Goal: Transaction & Acquisition: Purchase product/service

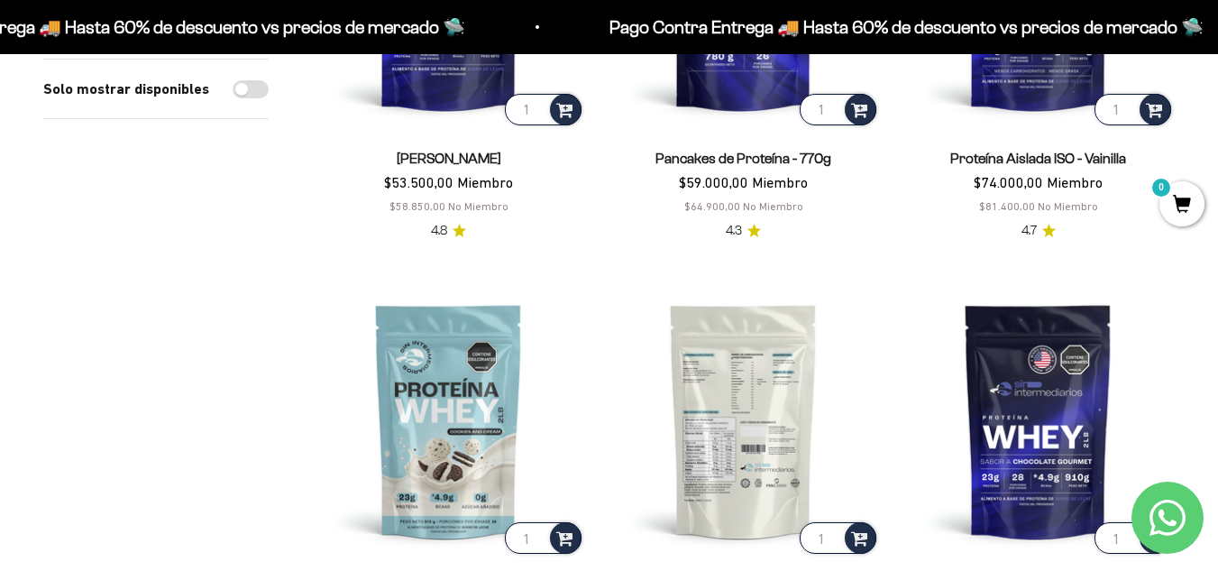
scroll to position [429, 0]
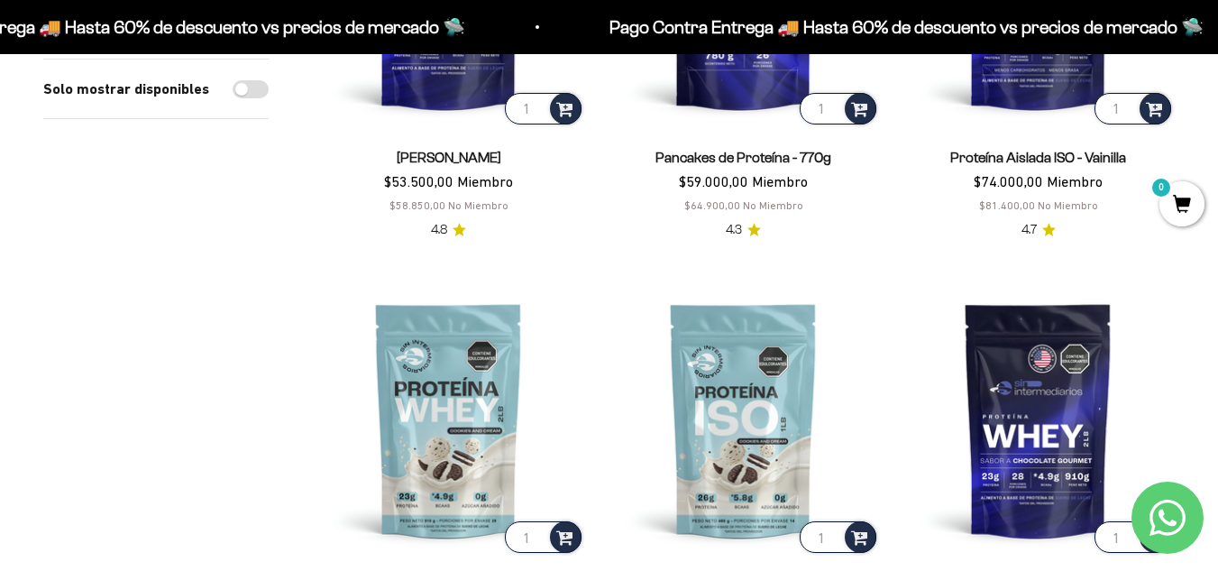
drag, startPoint x: 912, startPoint y: 187, endPoint x: 923, endPoint y: 185, distance: 11.0
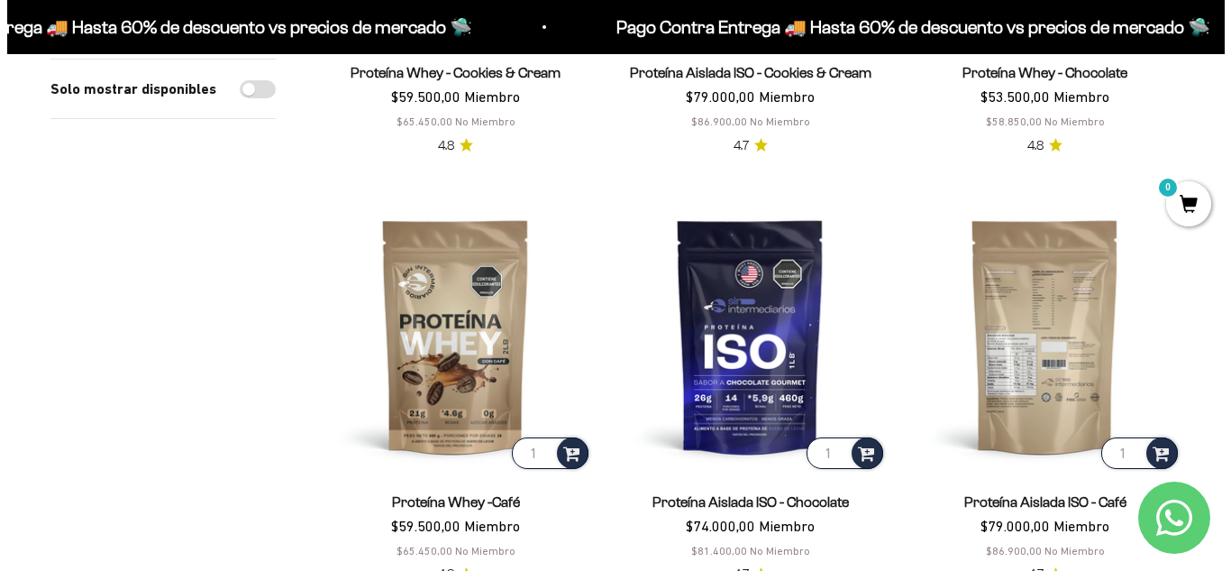
scroll to position [943, 0]
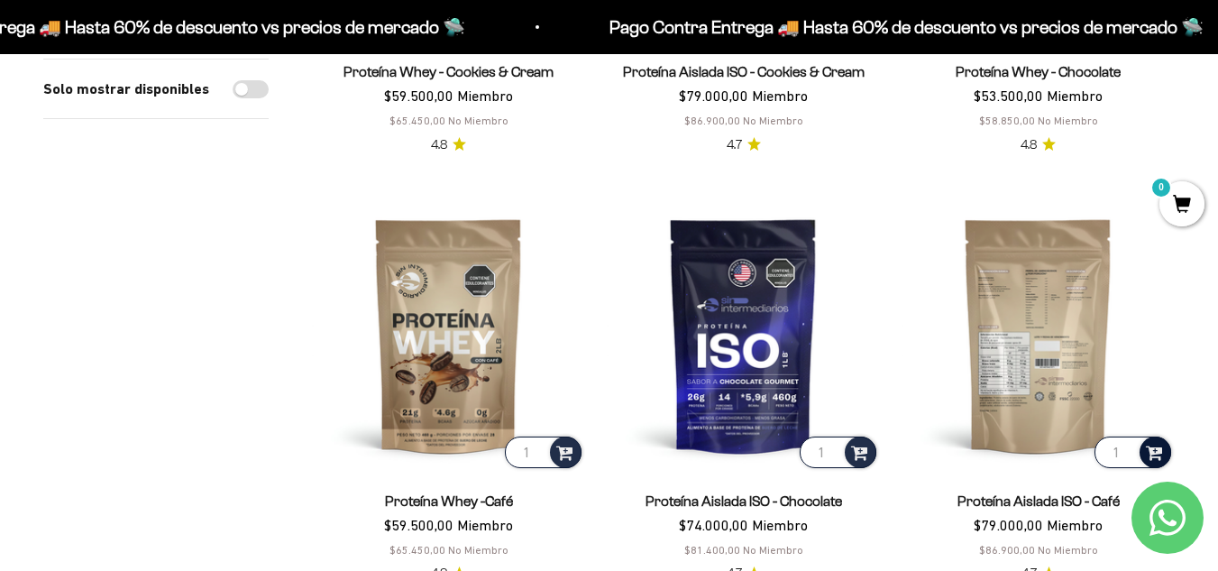
click at [1163, 441] on span at bounding box center [1154, 451] width 17 height 21
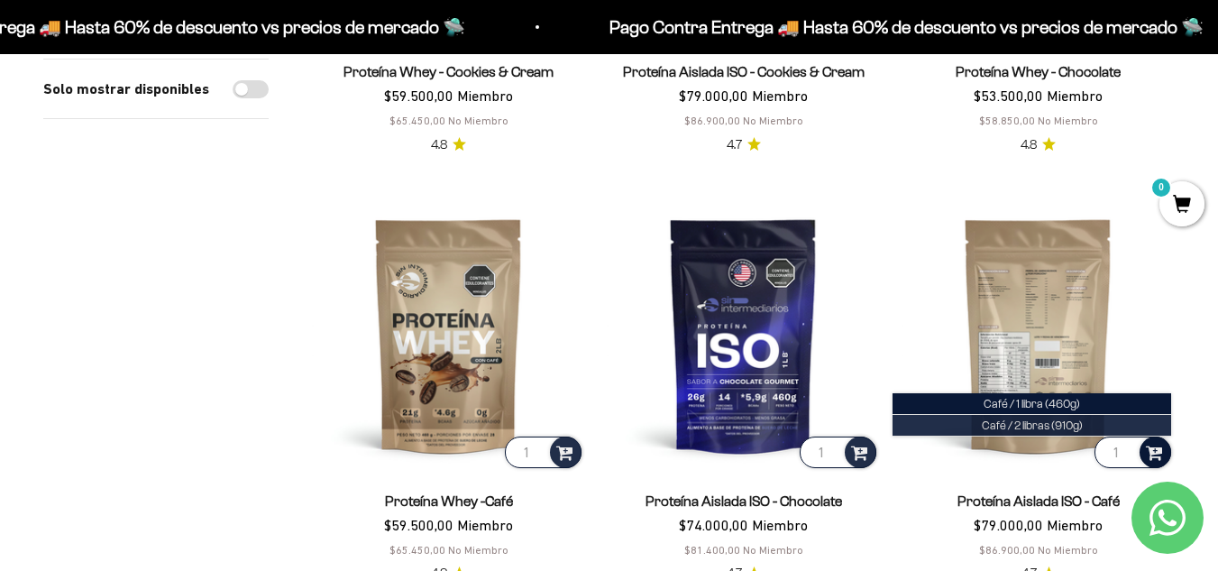
click at [1029, 418] on span "Café / 2 libras (910g)" at bounding box center [1031, 425] width 101 height 14
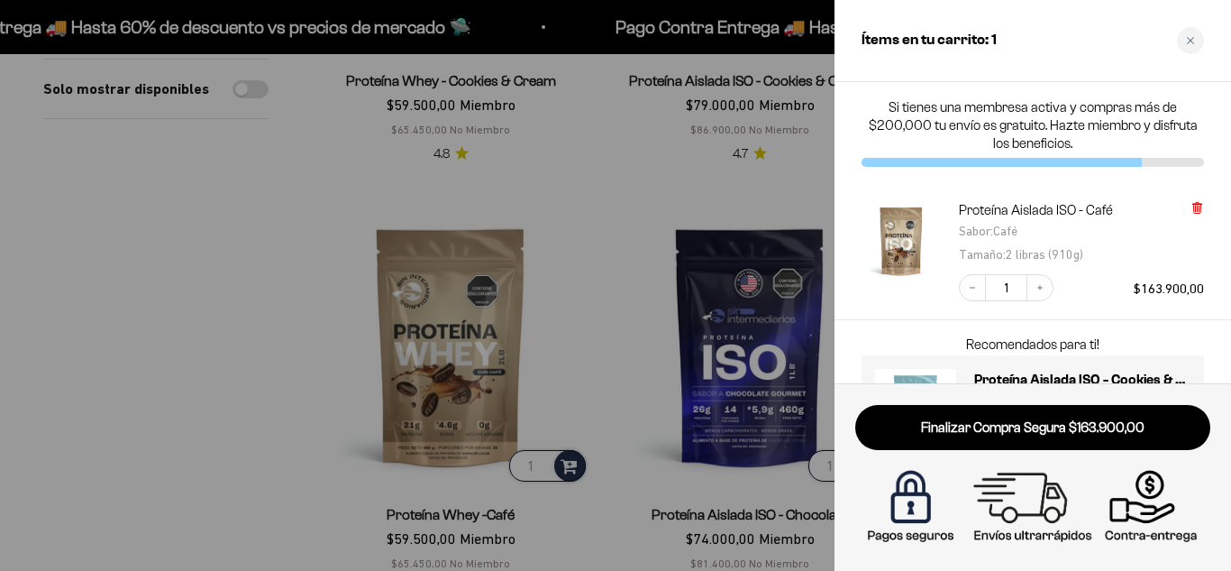
click at [1199, 211] on icon at bounding box center [1197, 206] width 4 height 9
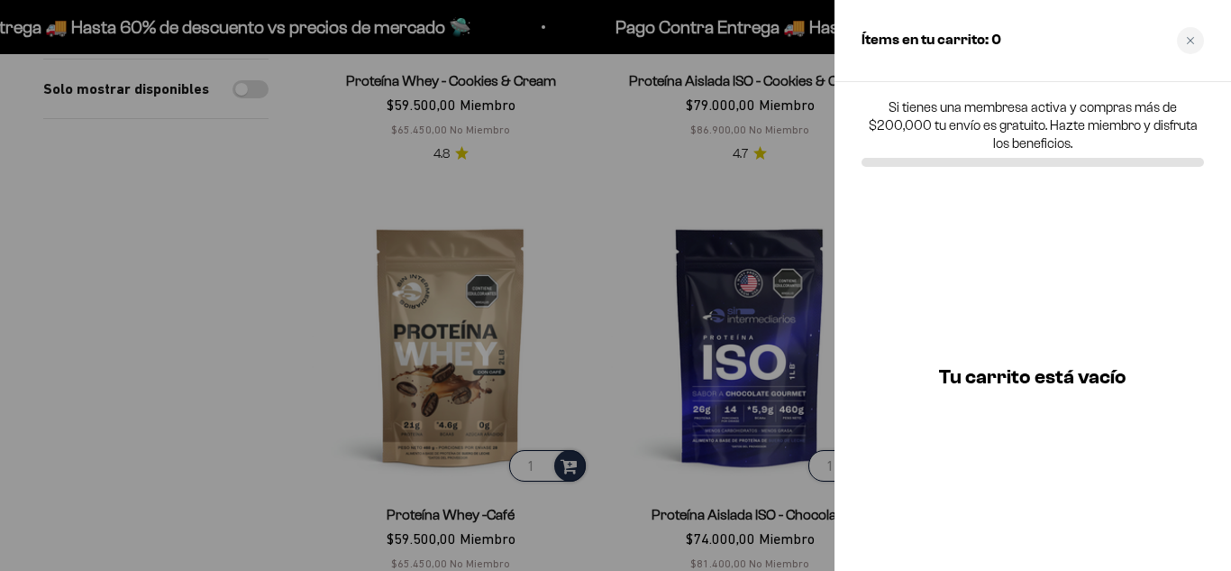
click at [829, 318] on div at bounding box center [615, 285] width 1231 height 571
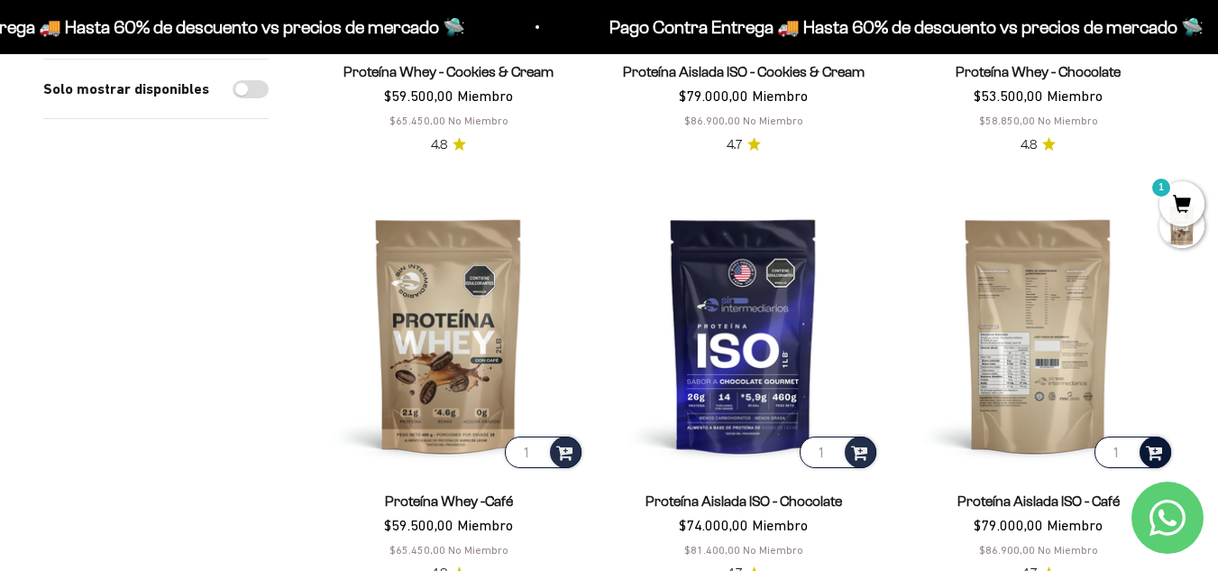
click at [1163, 441] on span at bounding box center [1154, 451] width 17 height 21
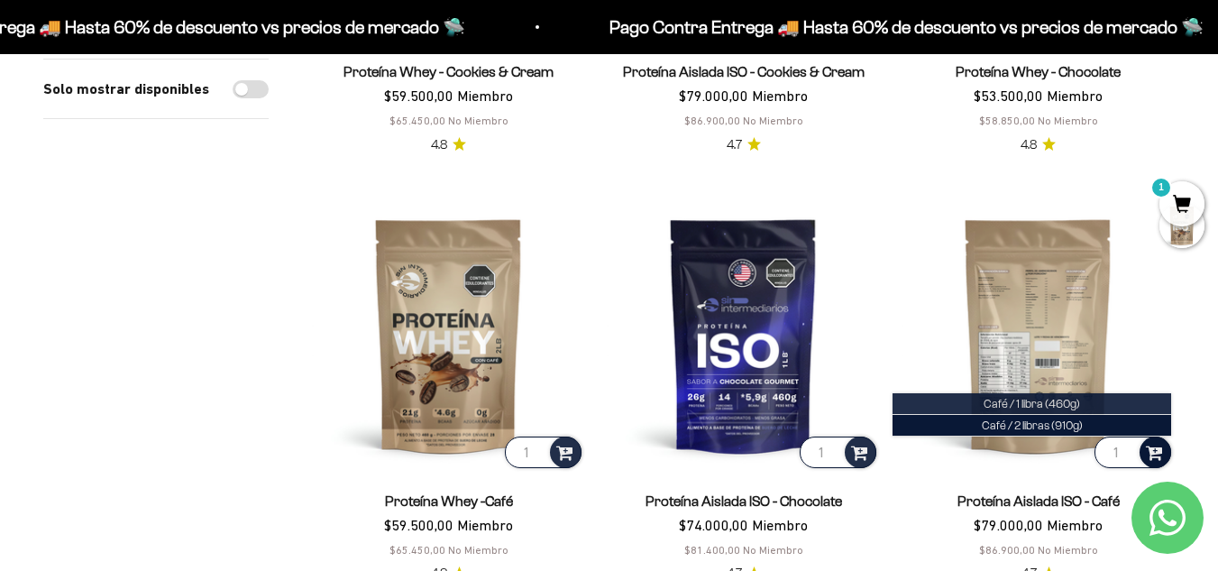
click at [1080, 397] on span "Café / 1 libra (460g)" at bounding box center [1031, 404] width 96 height 14
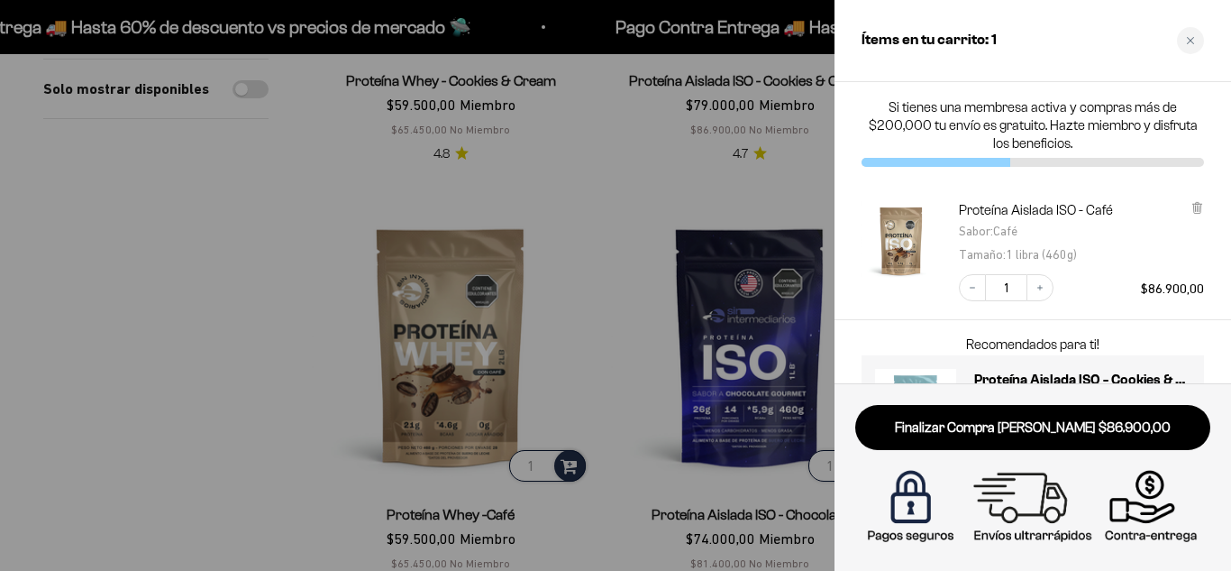
click at [572, 377] on div at bounding box center [615, 285] width 1231 height 571
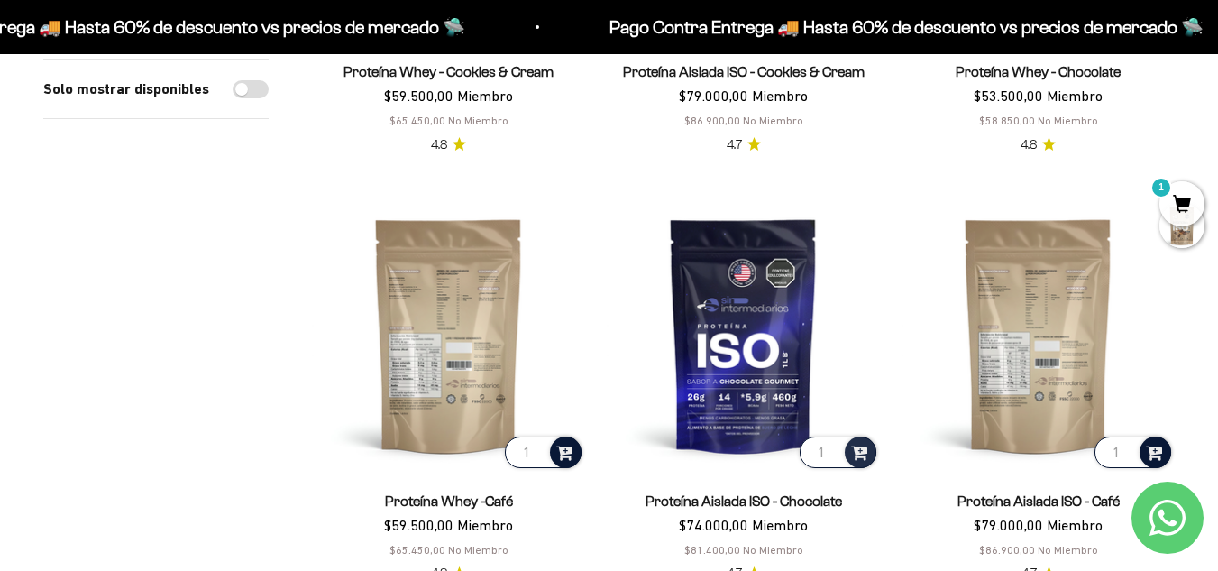
click at [557, 441] on span at bounding box center [564, 451] width 17 height 21
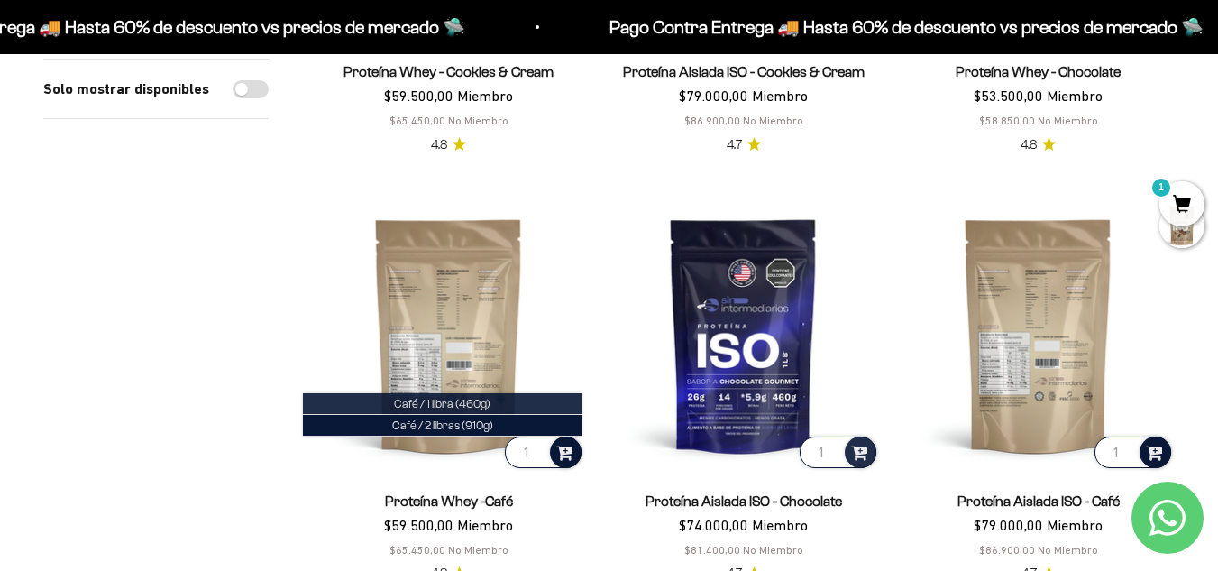
click at [485, 393] on li "Café / 1 libra (460g)" at bounding box center [442, 404] width 278 height 22
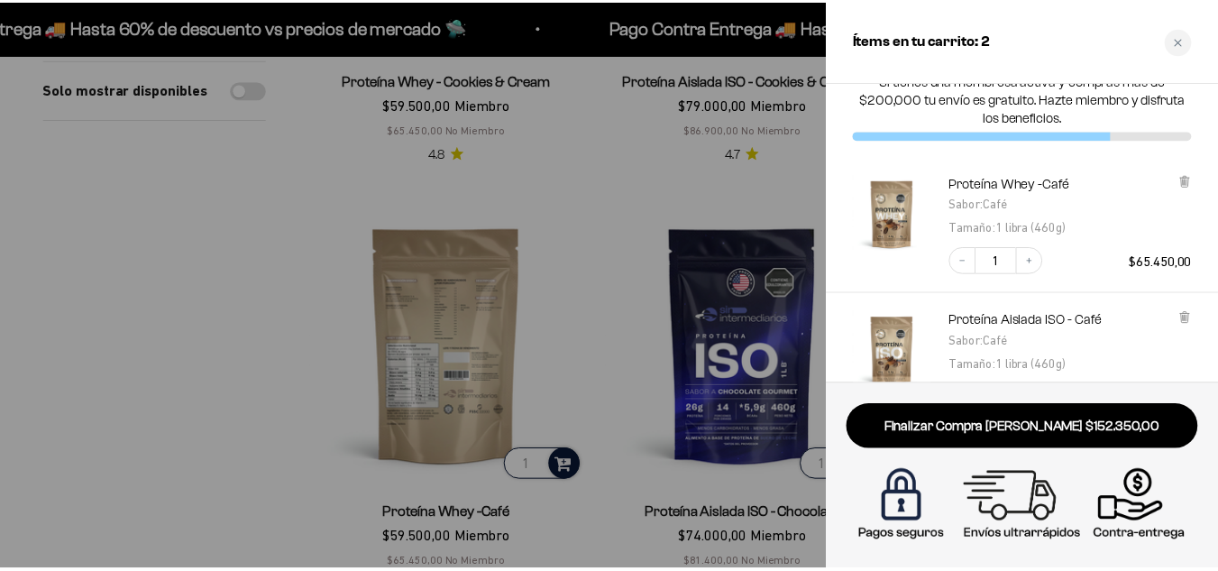
scroll to position [0, 0]
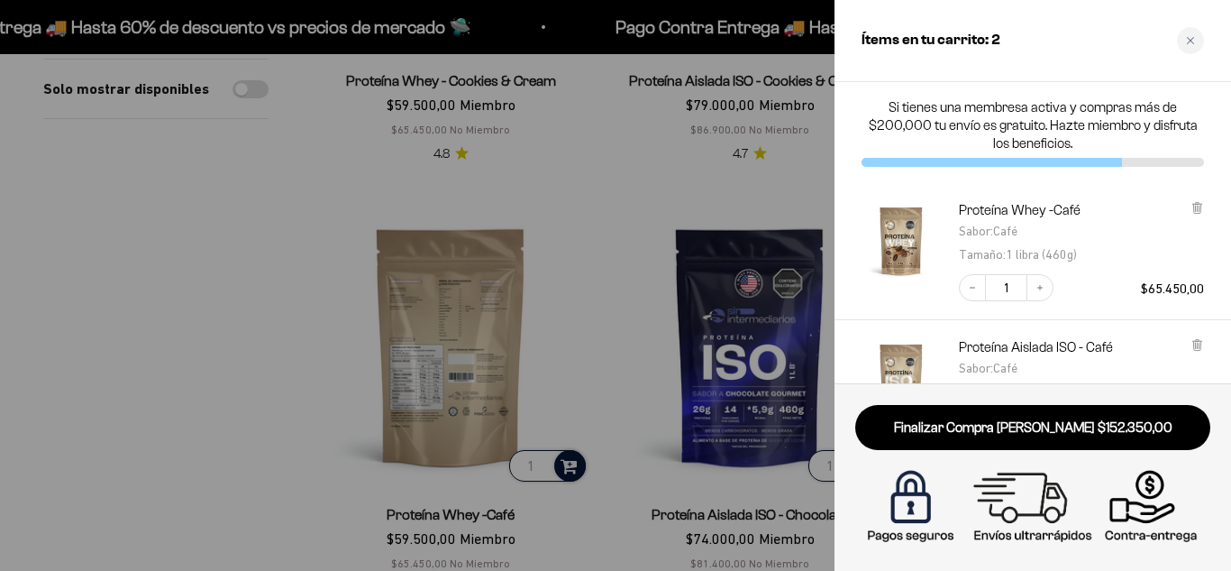
click at [220, 222] on div at bounding box center [615, 285] width 1231 height 571
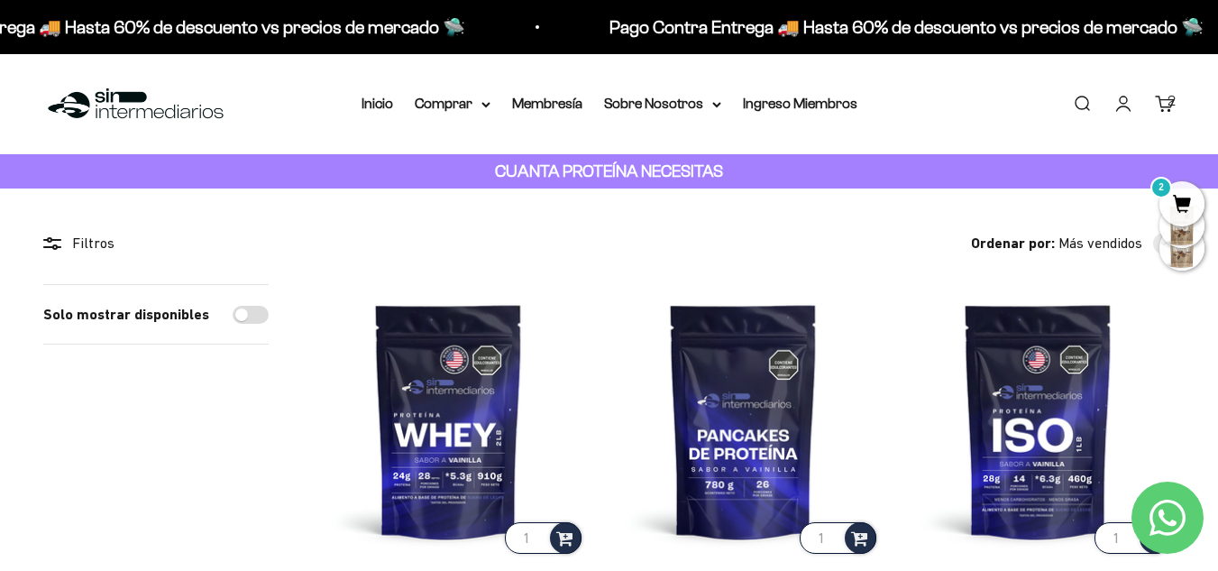
click at [1191, 196] on span "2" at bounding box center [1181, 203] width 45 height 45
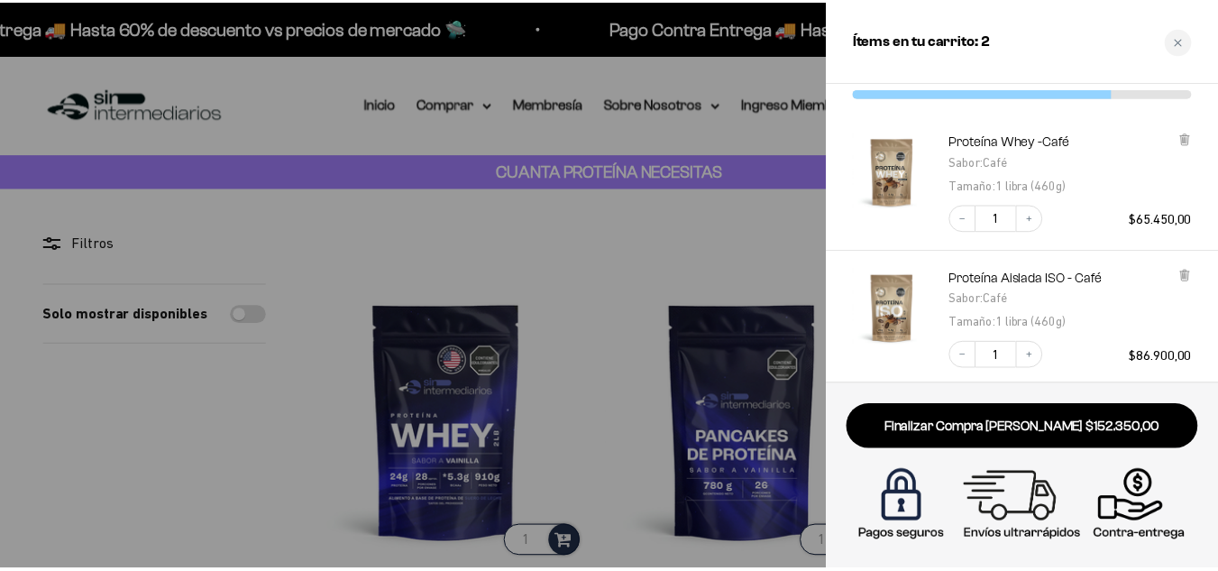
scroll to position [69, 0]
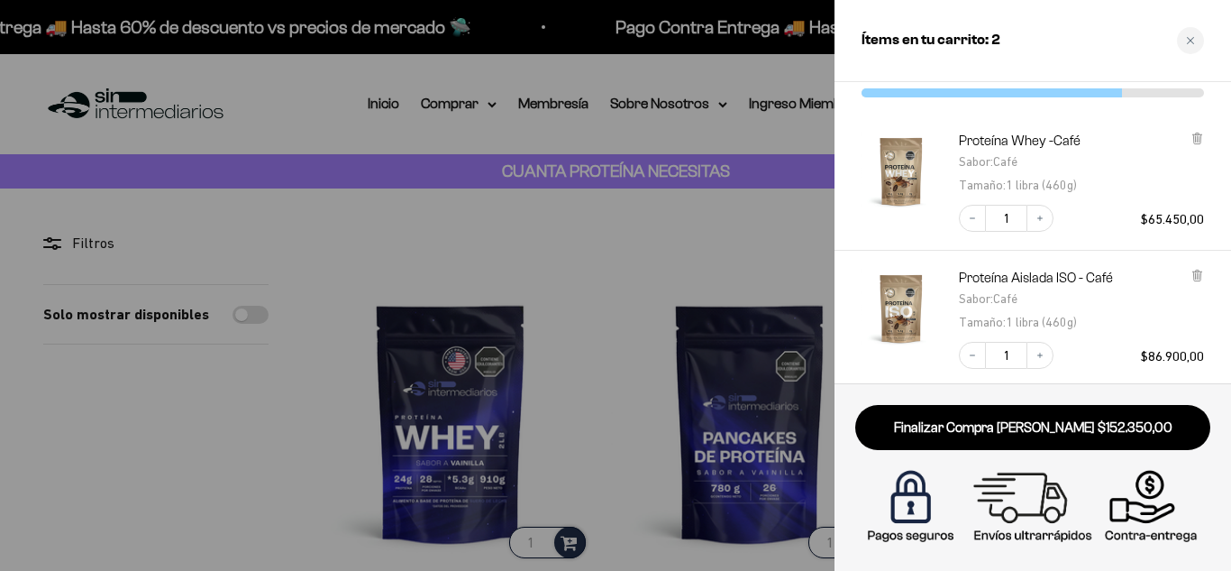
click at [823, 205] on div at bounding box center [615, 285] width 1231 height 571
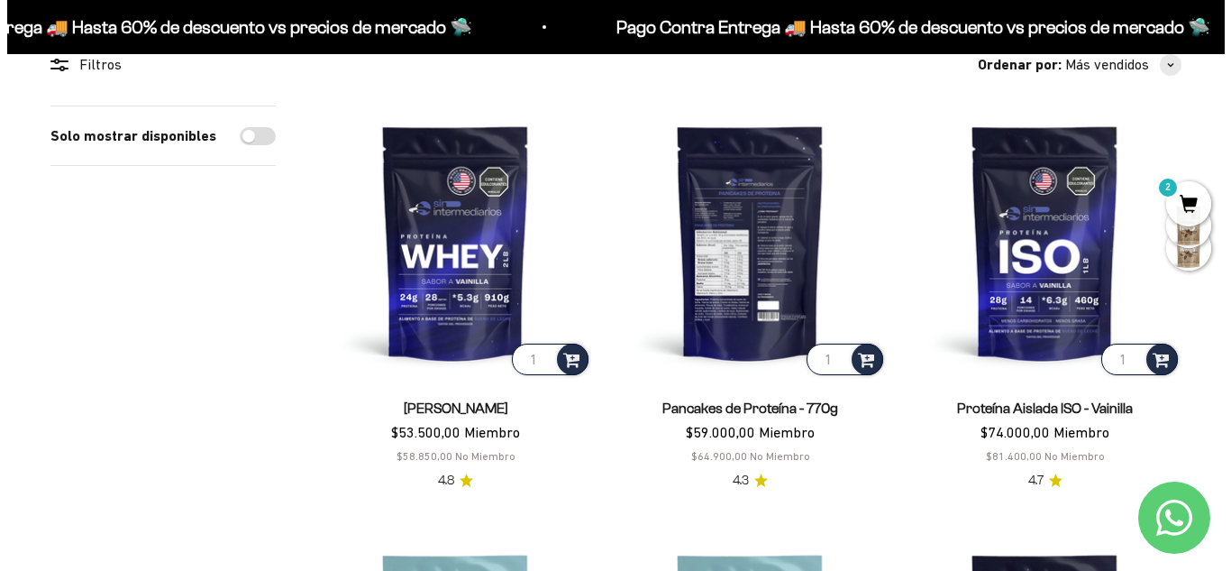
scroll to position [180, 0]
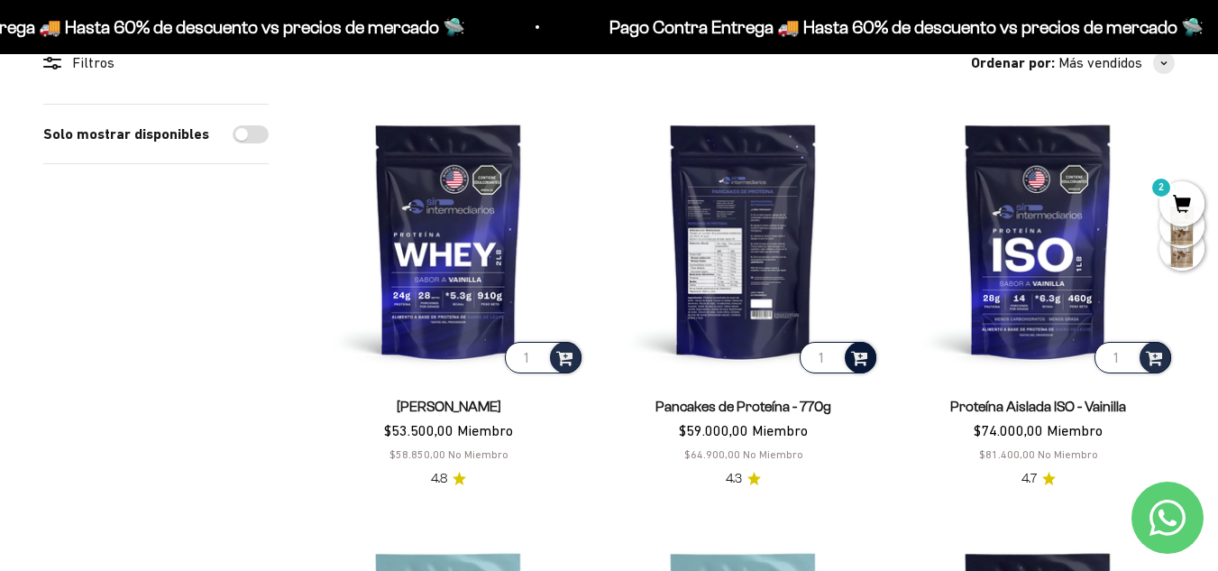
click at [860, 346] on span at bounding box center [859, 356] width 17 height 21
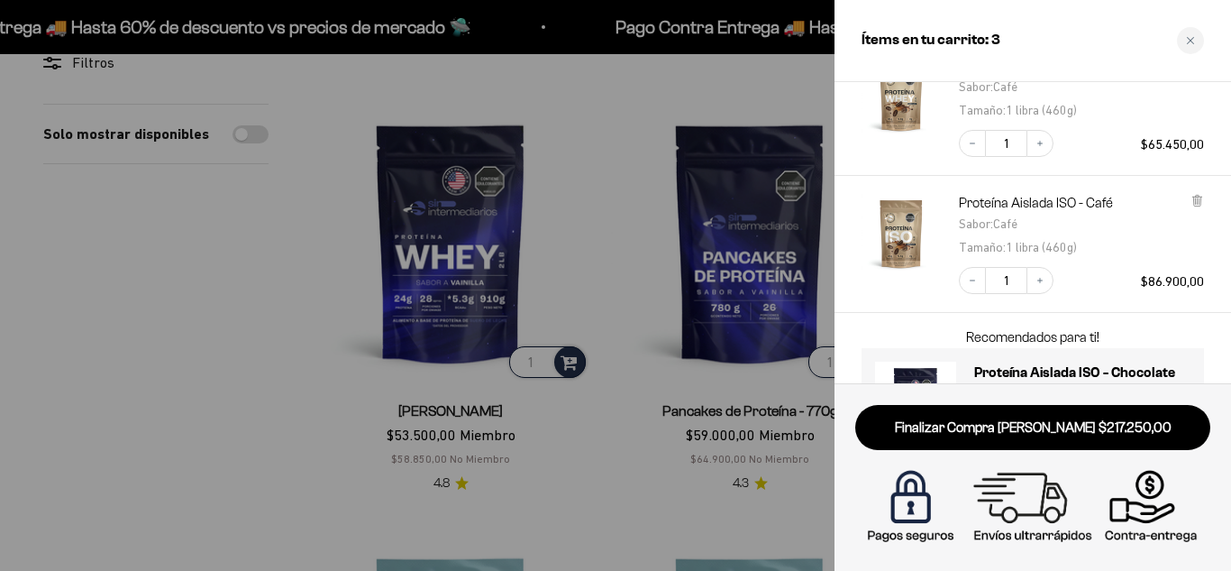
scroll to position [230, 0]
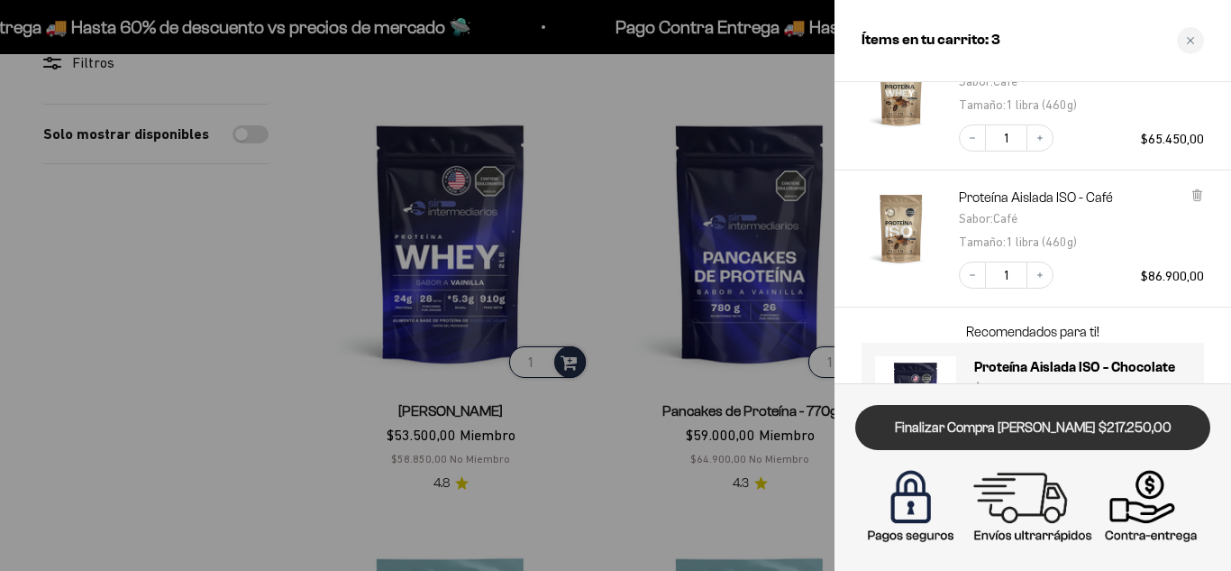
click at [1023, 434] on link "Finalizar Compra [PERSON_NAME] $217.250,00" at bounding box center [1032, 428] width 355 height 46
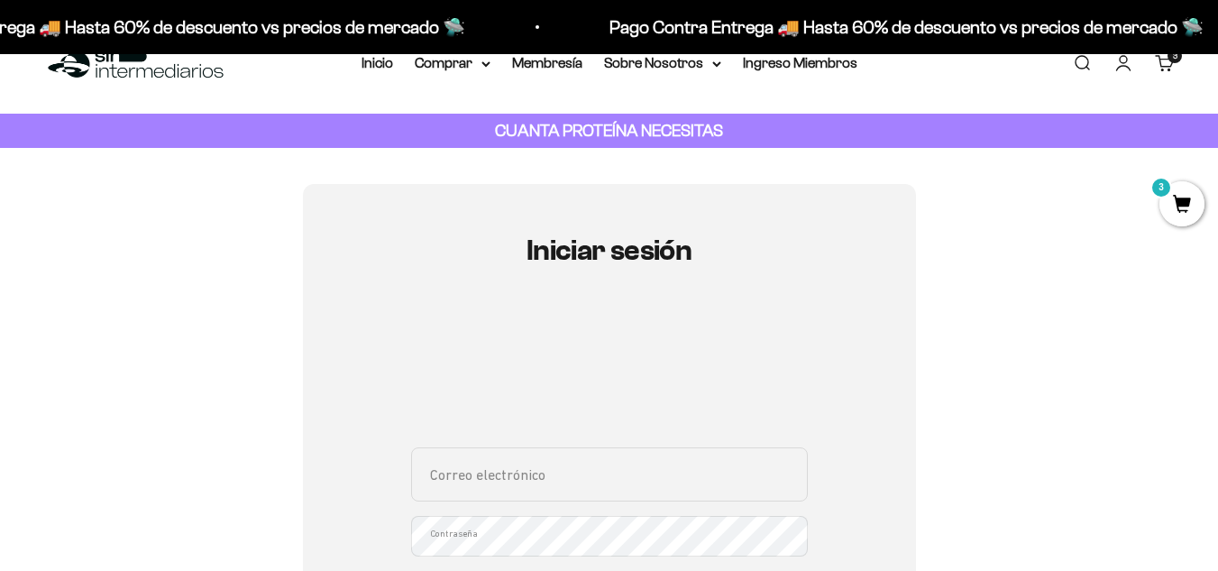
scroll to position [43, 0]
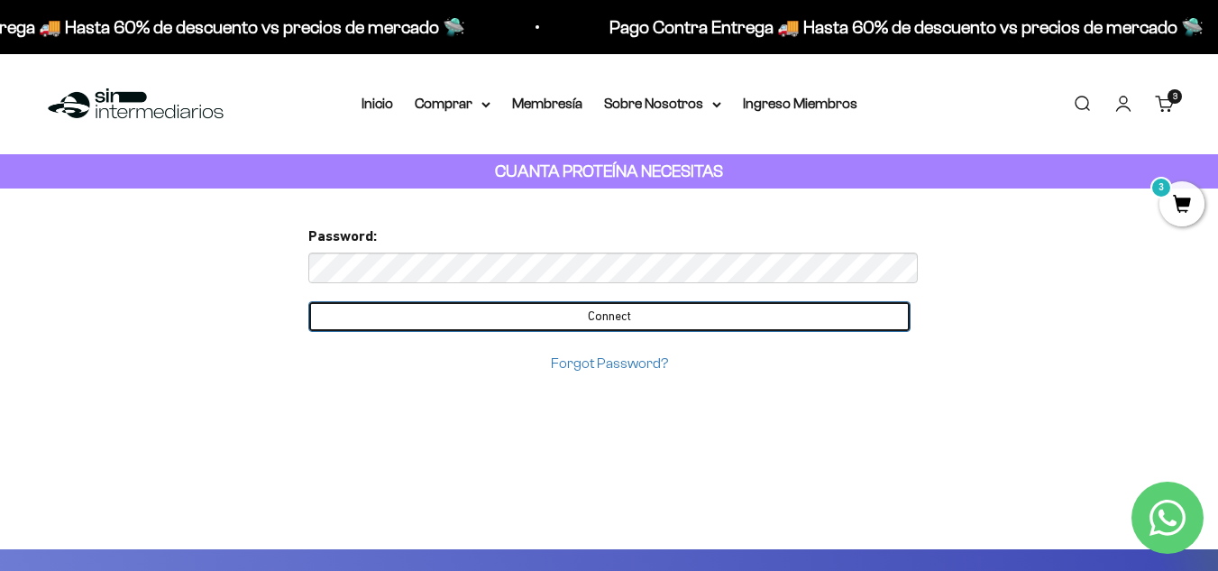
click at [616, 301] on input "Connect" at bounding box center [609, 316] width 602 height 31
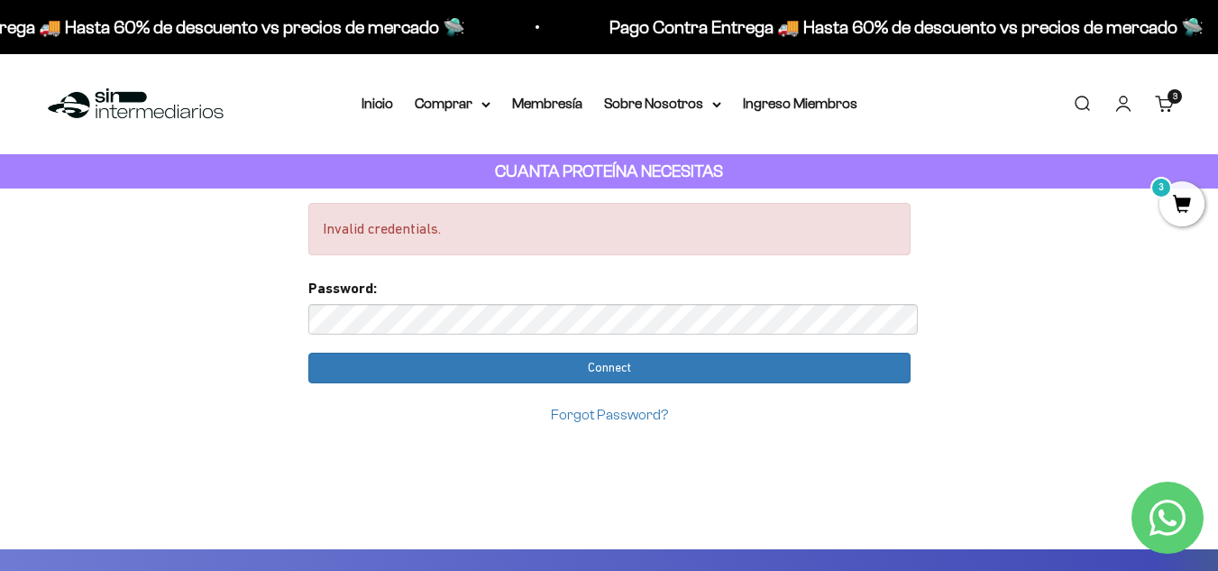
click at [1184, 199] on span "3" at bounding box center [1181, 203] width 45 height 45
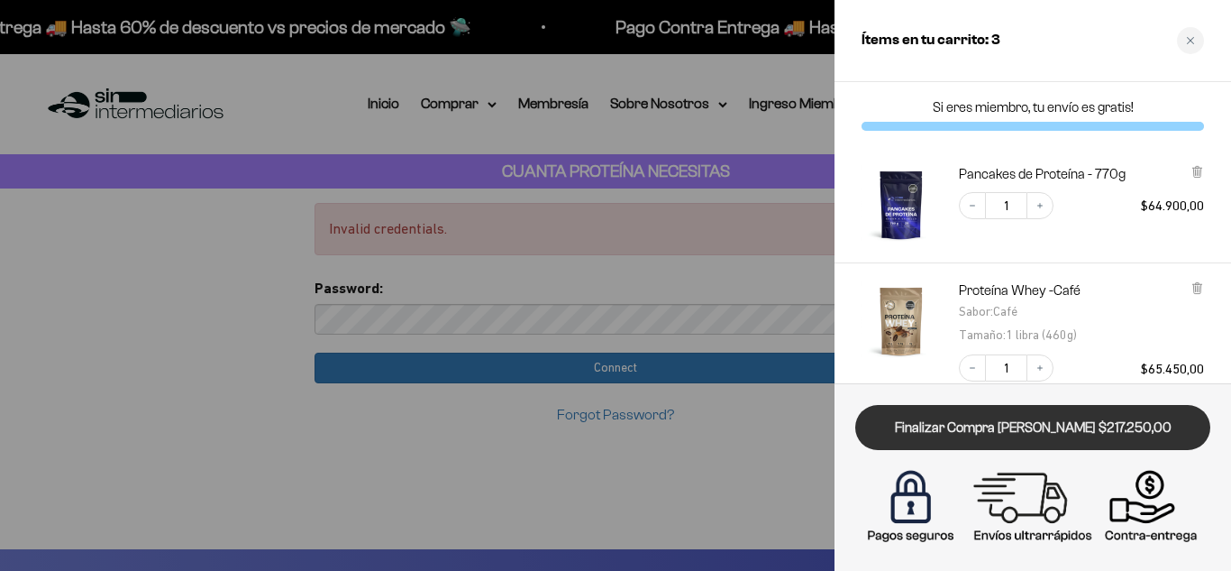
click at [1050, 432] on link "Finalizar Compra [PERSON_NAME] $217.250,00" at bounding box center [1032, 428] width 355 height 46
